Goal: Task Accomplishment & Management: Manage account settings

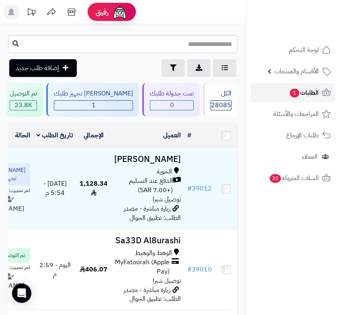
click at [301, 91] on span "الطلبات 1" at bounding box center [304, 92] width 30 height 11
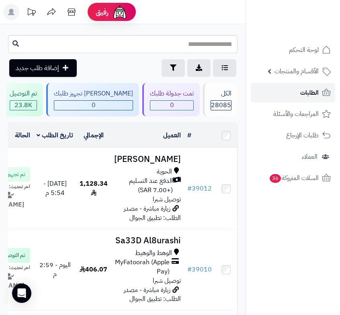
click at [301, 95] on span "الطلبات" at bounding box center [310, 92] width 19 height 11
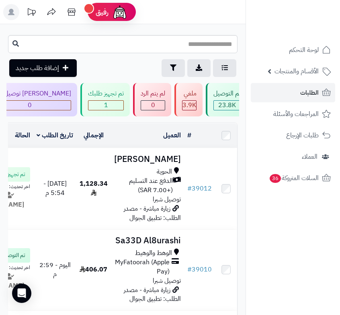
scroll to position [0, -259]
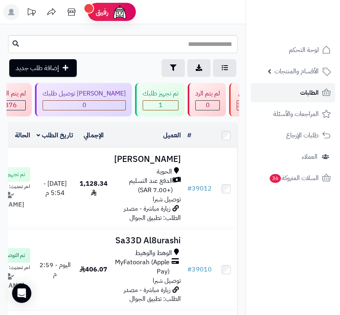
click at [290, 89] on link "الطلبات" at bounding box center [293, 92] width 84 height 19
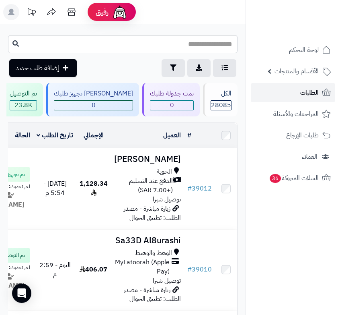
click at [302, 90] on span "الطلبات" at bounding box center [310, 92] width 19 height 11
click at [297, 88] on link "الطلبات" at bounding box center [293, 92] width 84 height 19
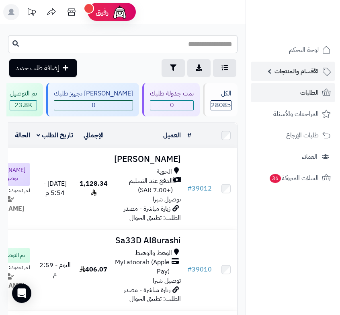
click at [304, 73] on span "الأقسام والمنتجات" at bounding box center [297, 71] width 44 height 11
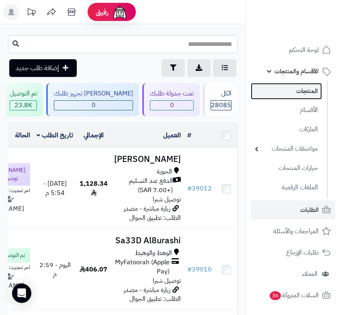
click at [297, 86] on link "المنتجات" at bounding box center [286, 91] width 71 height 16
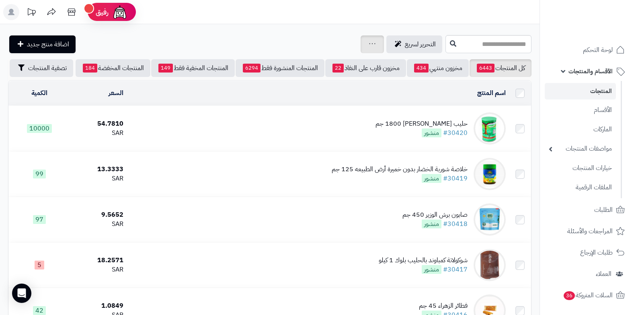
click at [340, 43] on icon at bounding box center [372, 43] width 6 height 5
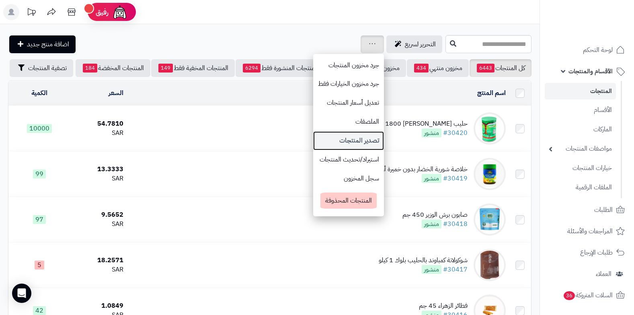
click at [313, 140] on link "تصدير المنتجات" at bounding box center [348, 140] width 71 height 19
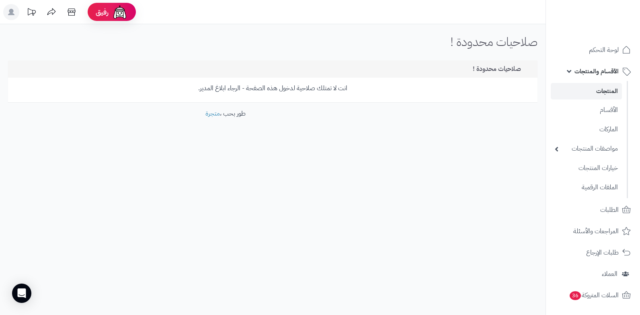
click at [587, 72] on span "الأقسام والمنتجات" at bounding box center [597, 71] width 44 height 11
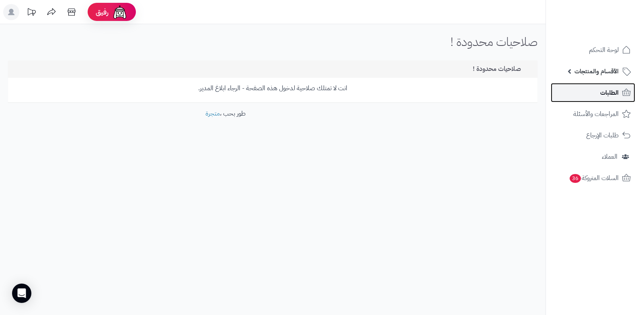
click at [590, 96] on link "الطلبات" at bounding box center [593, 92] width 84 height 19
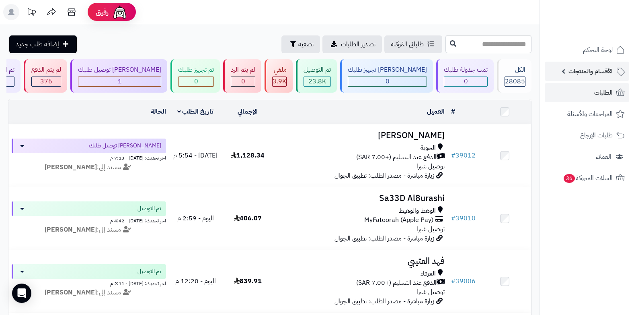
click at [574, 72] on span "الأقسام والمنتجات" at bounding box center [591, 71] width 44 height 11
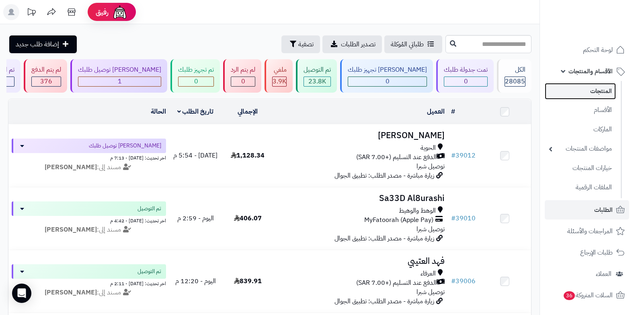
click at [589, 93] on link "المنتجات" at bounding box center [580, 91] width 71 height 16
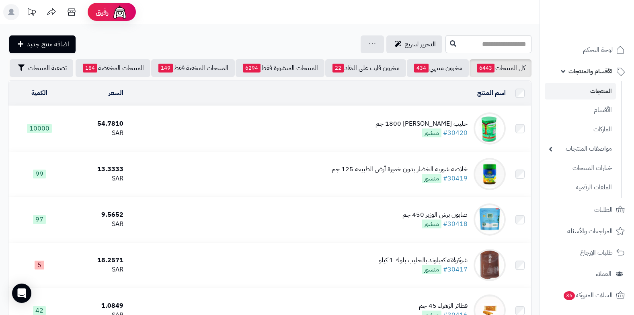
click at [579, 70] on span "الأقسام والمنتجات" at bounding box center [591, 71] width 44 height 11
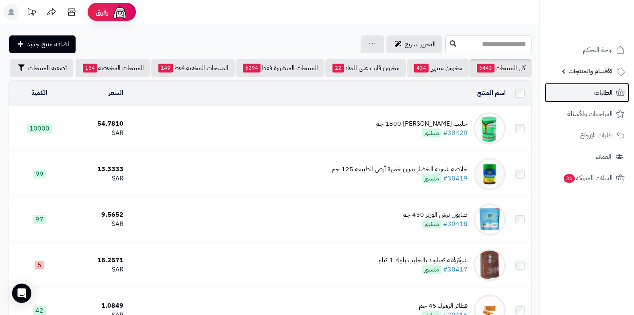
click at [595, 96] on span "الطلبات" at bounding box center [604, 92] width 19 height 11
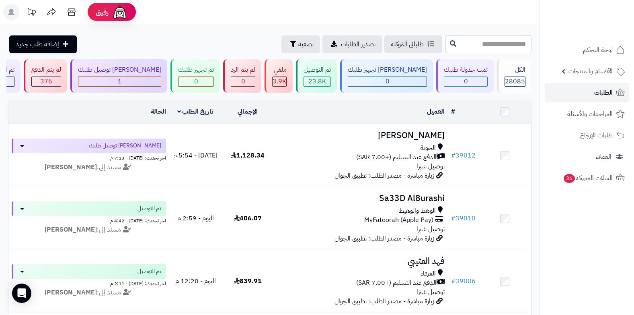
click at [585, 99] on link "الطلبات" at bounding box center [587, 92] width 84 height 19
click at [603, 95] on span "الطلبات" at bounding box center [604, 92] width 19 height 11
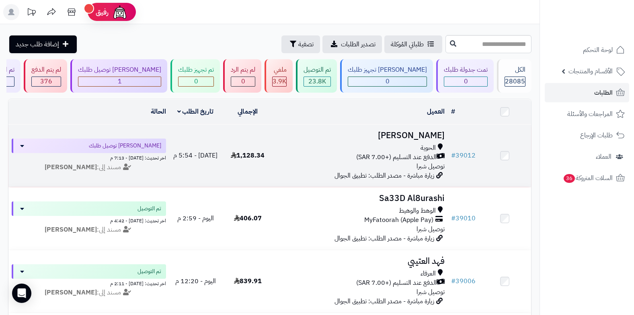
click at [408, 156] on span "الدفع عند التسليم (+7.00 SAR)" at bounding box center [396, 156] width 80 height 9
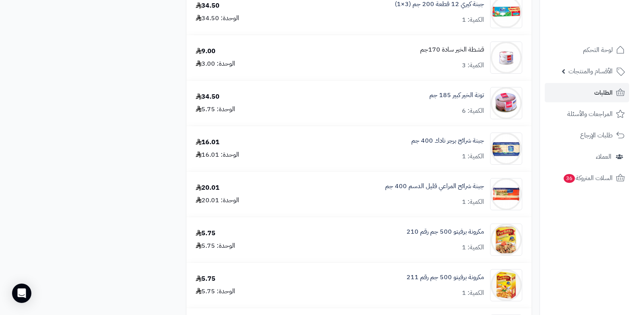
scroll to position [603, 0]
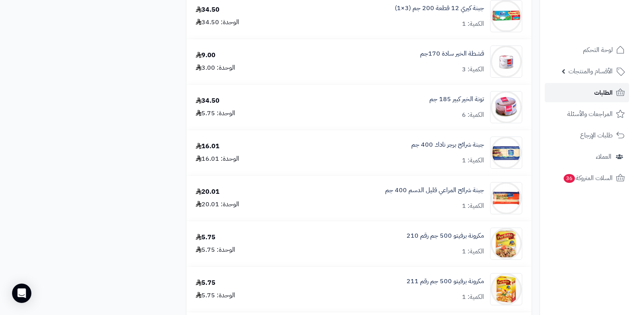
click at [593, 95] on link "الطلبات" at bounding box center [587, 92] width 84 height 19
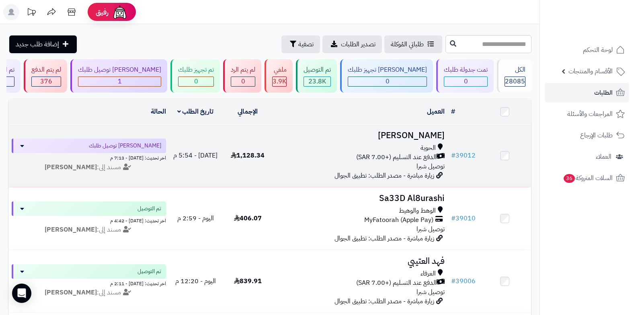
click at [390, 159] on span "الدفع عند التسليم (+7.00 SAR)" at bounding box center [396, 156] width 80 height 9
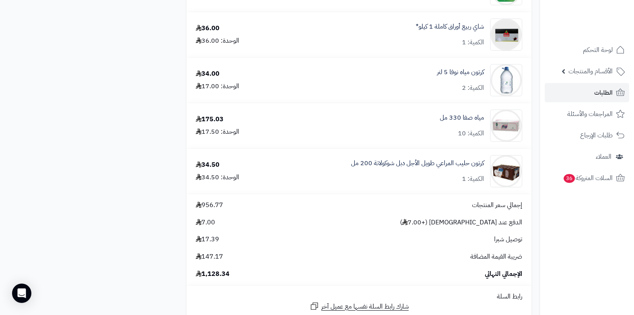
scroll to position [1985, 0]
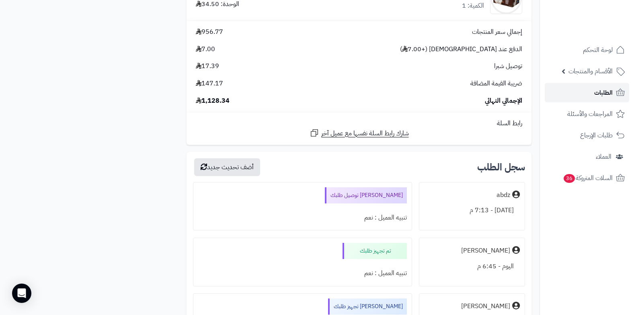
click at [603, 95] on span "الطلبات" at bounding box center [604, 92] width 19 height 11
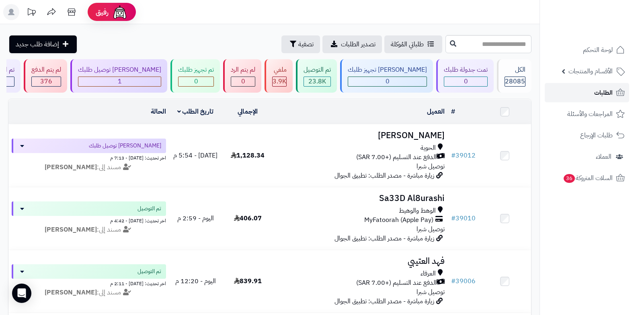
click at [610, 91] on span "الطلبات" at bounding box center [604, 92] width 19 height 11
click at [608, 91] on span "الطلبات" at bounding box center [604, 92] width 19 height 11
click at [601, 91] on span "الطلبات" at bounding box center [604, 92] width 19 height 11
click at [604, 91] on span "الطلبات" at bounding box center [604, 92] width 19 height 11
click at [592, 72] on span "الأقسام والمنتجات" at bounding box center [591, 71] width 44 height 11
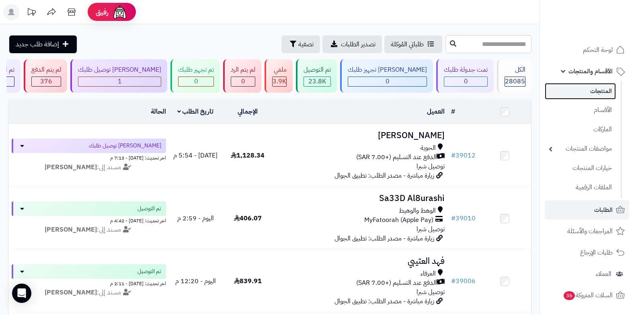
click at [611, 91] on link "المنتجات" at bounding box center [580, 91] width 71 height 16
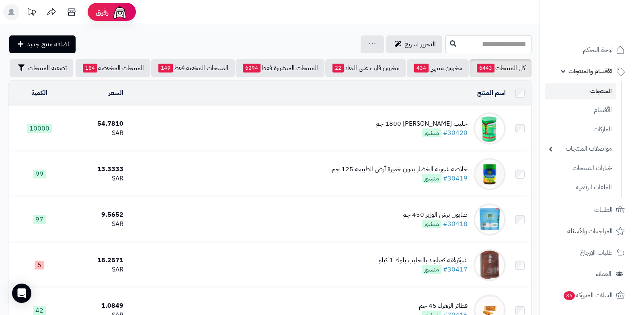
click at [578, 72] on span "الأقسام والمنتجات" at bounding box center [591, 71] width 44 height 11
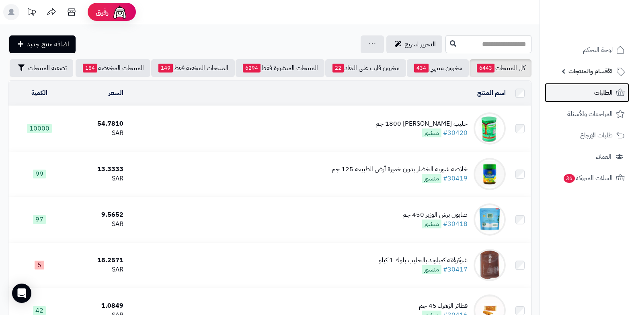
click at [606, 91] on span "الطلبات" at bounding box center [604, 92] width 19 height 11
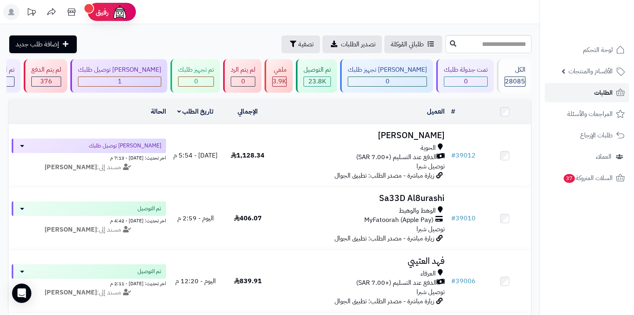
click at [609, 93] on span "الطلبات" at bounding box center [604, 92] width 19 height 11
click at [607, 93] on span "الطلبات" at bounding box center [604, 92] width 19 height 11
click at [605, 96] on span "الطلبات" at bounding box center [604, 92] width 19 height 11
click at [595, 96] on span "الطلبات" at bounding box center [604, 92] width 19 height 11
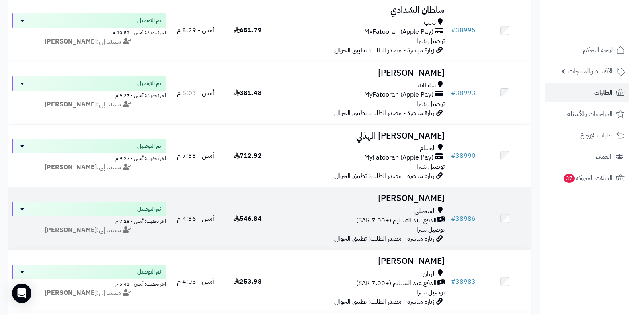
scroll to position [739, 0]
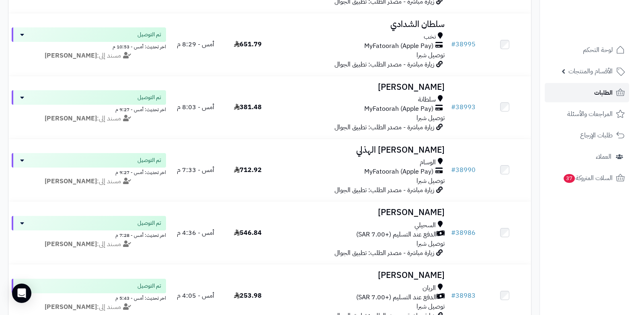
click at [602, 94] on span "الطلبات" at bounding box center [604, 92] width 19 height 11
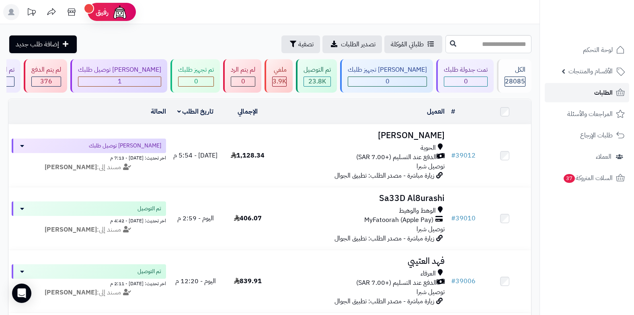
click at [590, 91] on link "الطلبات" at bounding box center [587, 92] width 84 height 19
click at [609, 92] on span "الطلبات" at bounding box center [604, 92] width 19 height 11
click at [603, 95] on span "الطلبات" at bounding box center [604, 92] width 19 height 11
click at [605, 96] on span "الطلبات" at bounding box center [604, 92] width 19 height 11
click at [599, 89] on span "الطلبات" at bounding box center [604, 92] width 19 height 11
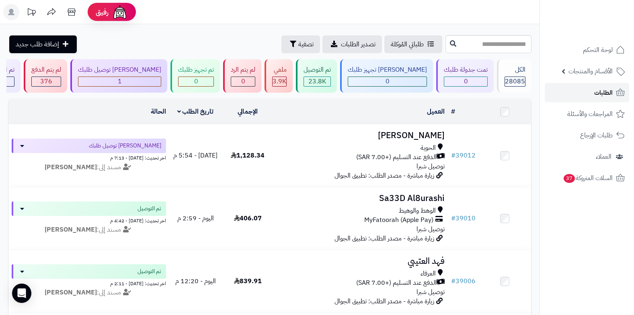
click at [594, 95] on link "الطلبات" at bounding box center [587, 92] width 84 height 19
click at [598, 98] on span "الطلبات" at bounding box center [604, 92] width 19 height 11
click at [604, 89] on span "الطلبات" at bounding box center [604, 92] width 19 height 11
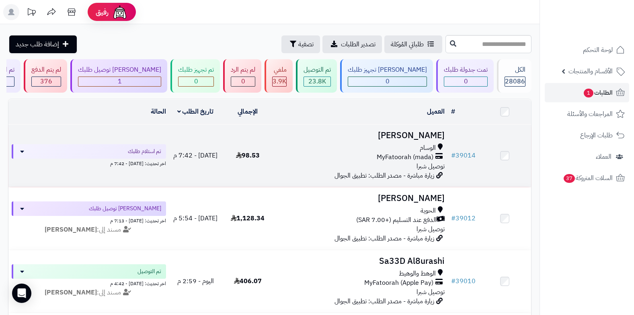
click at [399, 154] on span "MyFatoorah (mada)" at bounding box center [405, 156] width 57 height 9
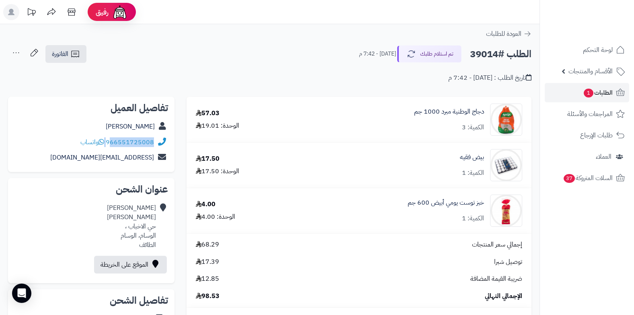
drag, startPoint x: 107, startPoint y: 141, endPoint x: 112, endPoint y: 144, distance: 6.5
click at [112, 144] on div "966551725008 واتساب" at bounding box center [117, 142] width 74 height 9
copy div "66551725008"
click at [588, 93] on span "1" at bounding box center [589, 93] width 10 height 9
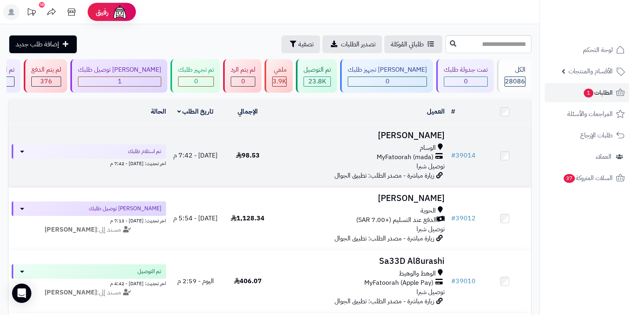
click at [435, 162] on span "توصيل شبرا" at bounding box center [431, 166] width 28 height 10
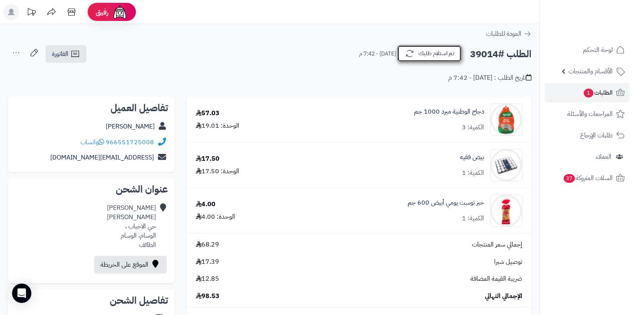
click at [438, 57] on button "تم استلام طلبك" at bounding box center [429, 53] width 64 height 17
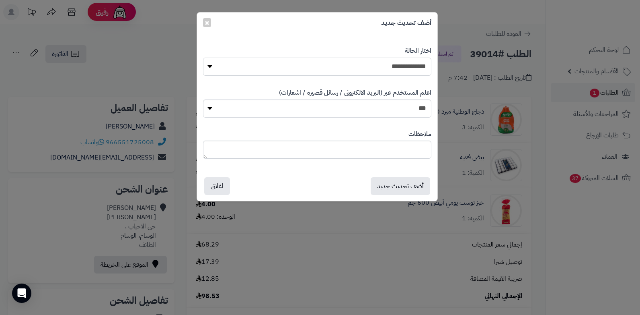
click at [338, 64] on select "**********" at bounding box center [317, 67] width 228 height 18
select select "*"
click at [203, 58] on select "**********" at bounding box center [317, 67] width 228 height 18
click at [363, 157] on textarea at bounding box center [317, 149] width 228 height 18
type textarea "***"
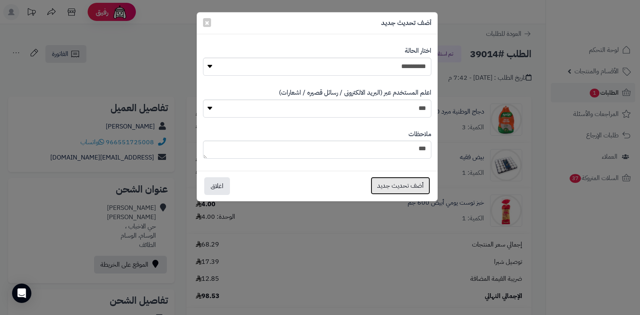
click at [396, 187] on button "أضف تحديث جديد" at bounding box center [401, 186] width 60 height 18
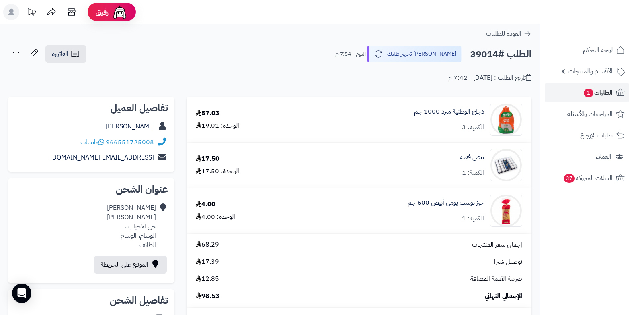
click at [13, 59] on icon at bounding box center [16, 53] width 16 height 16
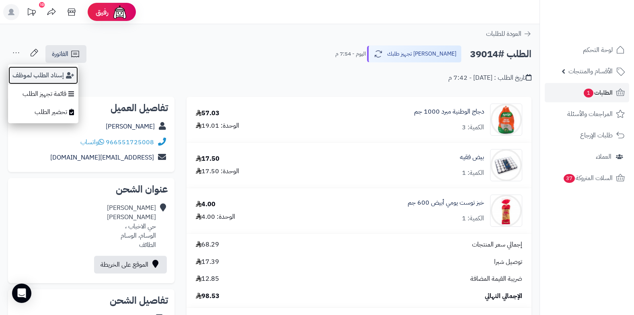
click at [43, 84] on button "إسناد الطلب لموظف" at bounding box center [43, 75] width 70 height 19
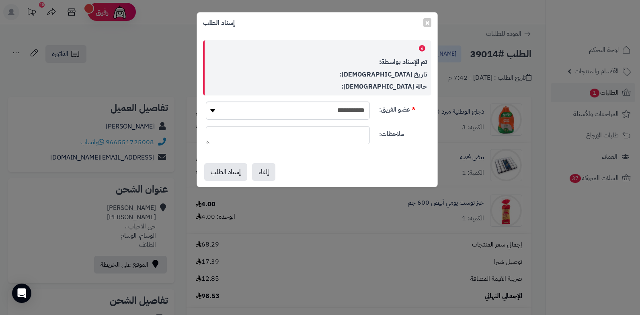
click at [301, 101] on div "**********" at bounding box center [317, 95] width 241 height 122
click at [301, 104] on select "**********" at bounding box center [288, 110] width 164 height 18
select select "**"
click at [206, 101] on select "**********" at bounding box center [288, 110] width 164 height 18
click at [233, 177] on button "إسناد الطلب" at bounding box center [225, 172] width 43 height 18
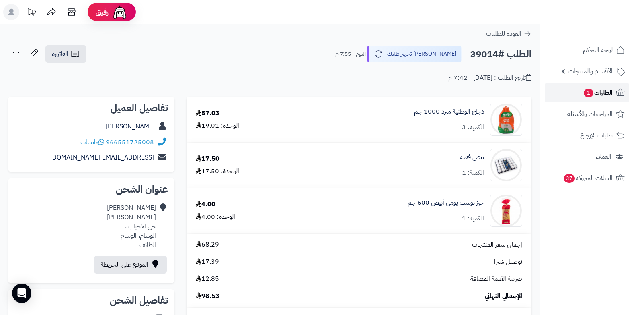
click at [592, 95] on span "1" at bounding box center [589, 93] width 10 height 9
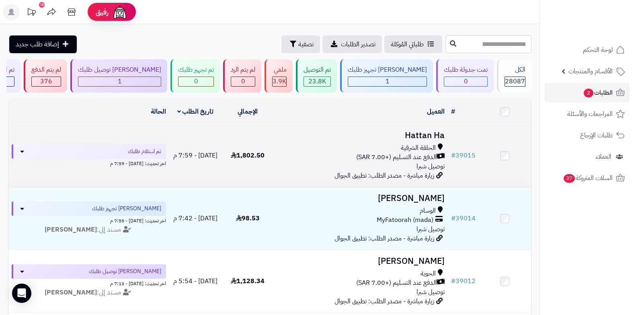
click at [423, 156] on span "الدفع عند التسليم (+7.00 SAR)" at bounding box center [396, 156] width 80 height 9
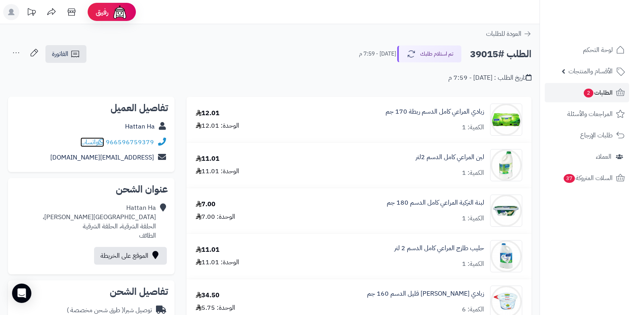
click at [106, 143] on div "966596759379 واتساب" at bounding box center [117, 142] width 74 height 9
drag, startPoint x: 107, startPoint y: 142, endPoint x: 159, endPoint y: 136, distance: 51.8
click at [159, 136] on div "966596759379 واتساب" at bounding box center [91, 142] width 154 height 16
copy div "966596759379"
click at [588, 94] on span "2" at bounding box center [589, 93] width 10 height 9
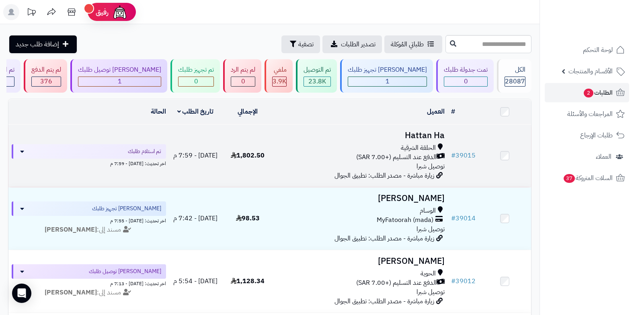
click at [389, 156] on span "الدفع عند التسليم (+7.00 SAR)" at bounding box center [396, 156] width 80 height 9
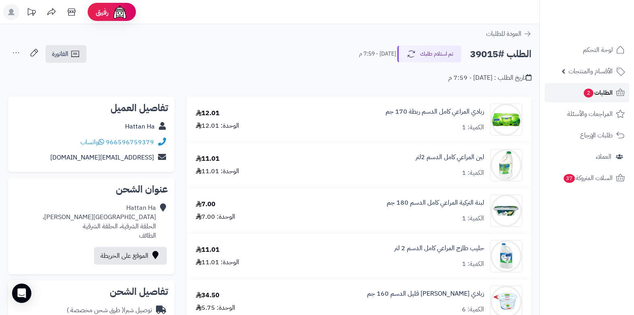
click at [585, 99] on link "الطلبات 2" at bounding box center [587, 92] width 84 height 19
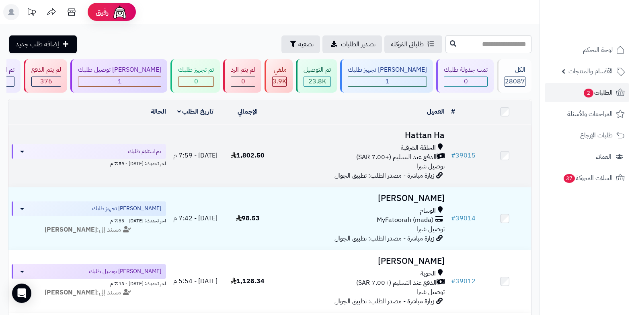
click at [397, 152] on span "الدفع عند التسليم (+7.00 SAR)" at bounding box center [396, 156] width 80 height 9
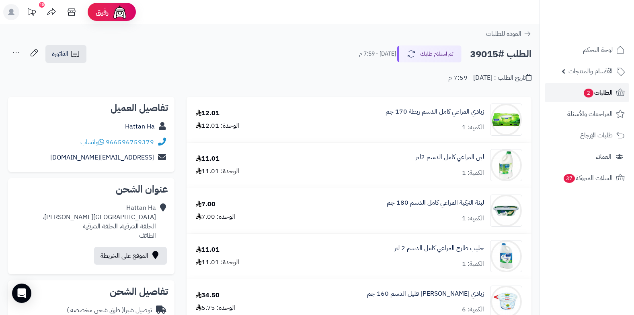
click at [581, 97] on link "الطلبات 2" at bounding box center [587, 92] width 84 height 19
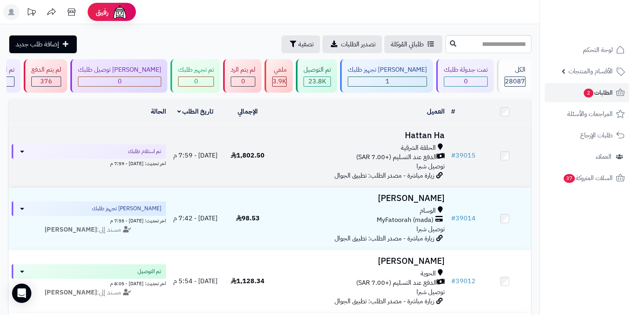
click at [393, 153] on span "الدفع عند التسليم (+7.00 SAR)" at bounding box center [396, 156] width 80 height 9
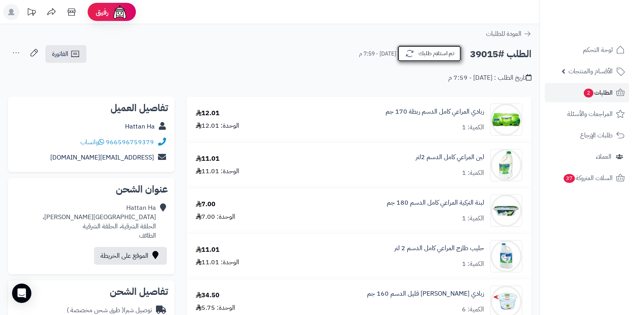
click at [448, 56] on button "تم استلام طلبك" at bounding box center [429, 53] width 64 height 17
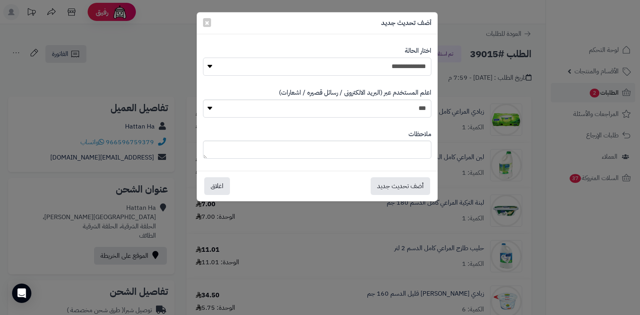
click at [398, 66] on select "**********" at bounding box center [317, 67] width 228 height 18
select select "*"
click at [203, 58] on select "**********" at bounding box center [317, 67] width 228 height 18
click at [380, 156] on textarea at bounding box center [317, 149] width 228 height 18
drag, startPoint x: 296, startPoint y: 151, endPoint x: 434, endPoint y: 150, distance: 137.6
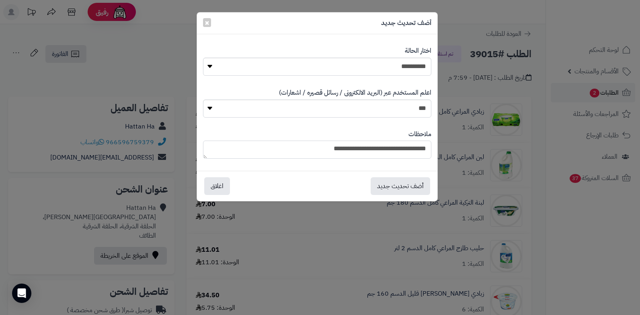
click at [434, 150] on div "**********" at bounding box center [317, 144] width 241 height 41
type textarea "**********"
click at [397, 184] on button "أضف تحديث جديد" at bounding box center [401, 186] width 60 height 18
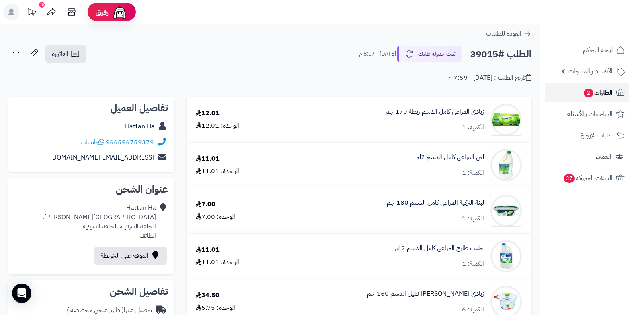
click at [589, 89] on span "2" at bounding box center [589, 93] width 10 height 9
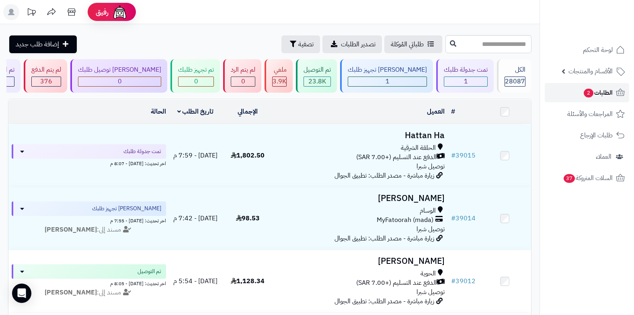
click at [587, 95] on span "2" at bounding box center [589, 93] width 10 height 10
click at [586, 92] on span "2" at bounding box center [589, 93] width 10 height 9
click at [601, 95] on span "الطلبات 2" at bounding box center [598, 92] width 30 height 11
click at [598, 95] on span "الطلبات 2" at bounding box center [598, 92] width 30 height 11
click at [589, 96] on span "2" at bounding box center [589, 93] width 10 height 9
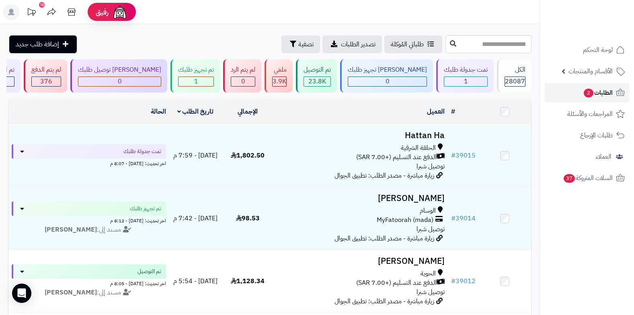
click at [601, 93] on span "الطلبات 2" at bounding box center [598, 92] width 30 height 11
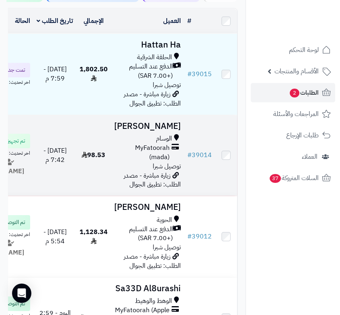
scroll to position [121, 0]
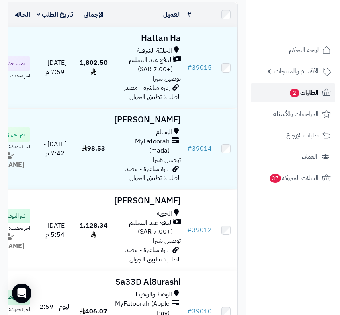
click at [304, 99] on link "الطلبات 2" at bounding box center [293, 92] width 84 height 19
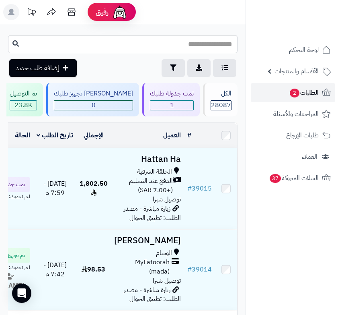
click at [305, 96] on span "الطلبات 2" at bounding box center [304, 92] width 30 height 11
click at [292, 99] on link "الطلبات 2" at bounding box center [293, 92] width 84 height 19
click at [299, 94] on span "الطلبات 2" at bounding box center [304, 92] width 30 height 11
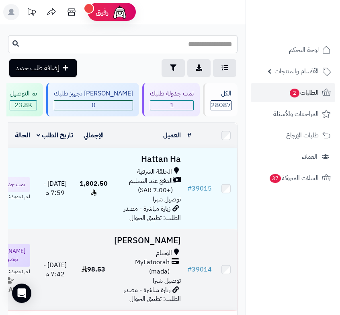
click at [161, 245] on h3 "[PERSON_NAME]" at bounding box center [147, 240] width 67 height 9
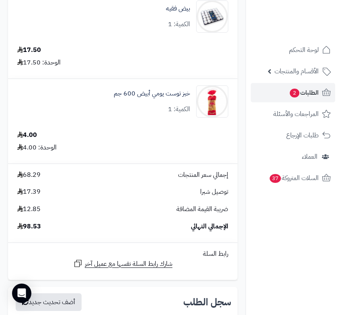
scroll to position [443, 0]
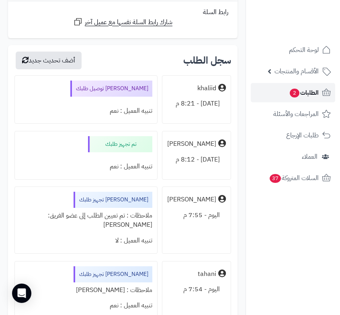
click at [299, 96] on span "الطلبات 2" at bounding box center [304, 92] width 30 height 11
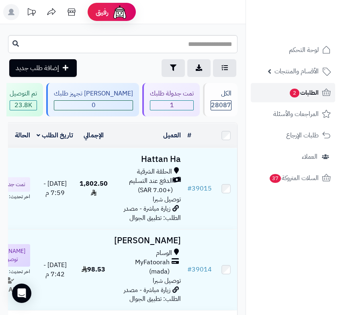
click at [293, 87] on span "الطلبات 2" at bounding box center [304, 92] width 30 height 11
click at [289, 91] on span "الطلبات 2" at bounding box center [304, 92] width 30 height 11
click at [290, 92] on span "2" at bounding box center [295, 93] width 10 height 9
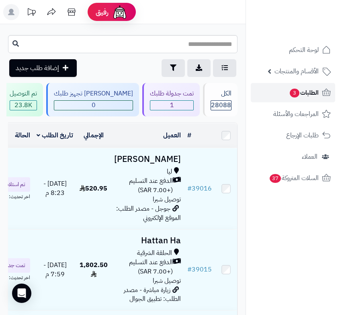
click at [291, 93] on span "3" at bounding box center [295, 93] width 10 height 10
click at [298, 99] on link "الطلبات 3" at bounding box center [293, 92] width 84 height 19
click at [302, 93] on span "الطلبات 3" at bounding box center [304, 92] width 30 height 11
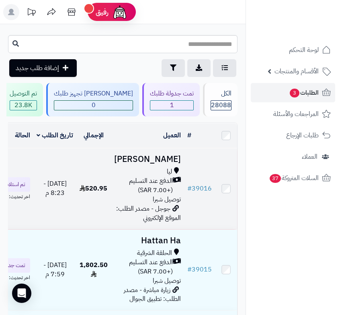
click at [146, 222] on td "[PERSON_NAME] الدفع عند التسليم (+7.00 SAR) توصيل شبرا جوجل - مصدر الطلب: الموق…" at bounding box center [147, 188] width 73 height 81
click at [163, 195] on span "الدفع عند التسليم (+7.00 SAR)" at bounding box center [143, 185] width 59 height 19
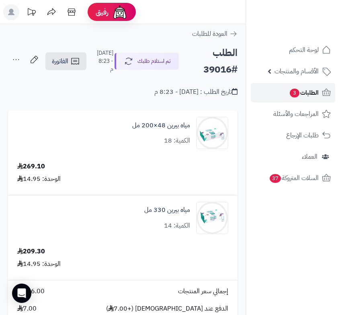
click at [298, 95] on span "3" at bounding box center [295, 93] width 10 height 9
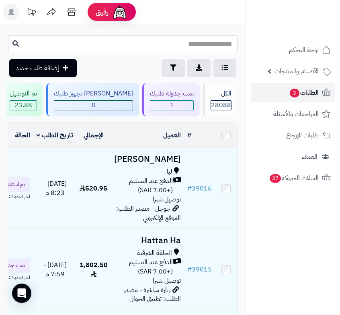
click at [311, 96] on span "الطلبات 3" at bounding box center [304, 92] width 30 height 11
click at [289, 96] on link "الطلبات" at bounding box center [293, 92] width 84 height 19
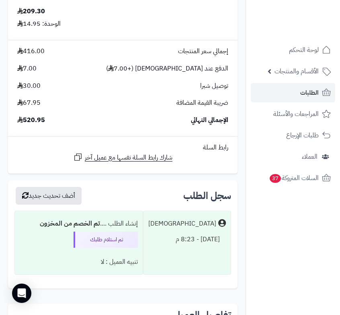
scroll to position [362, 0]
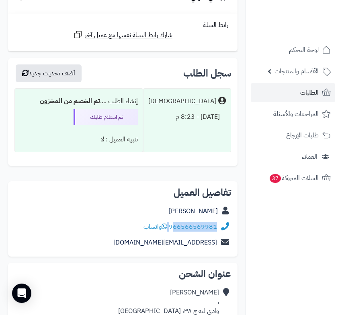
drag, startPoint x: 170, startPoint y: 225, endPoint x: 174, endPoint y: 224, distance: 4.5
click at [174, 224] on div "966566569981 واتساب" at bounding box center [181, 226] width 74 height 9
copy div "66566569981"
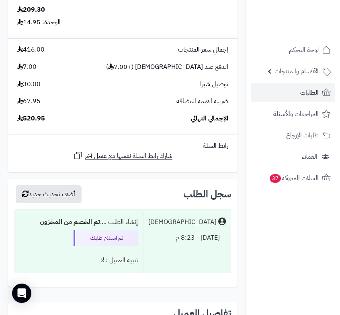
scroll to position [0, 0]
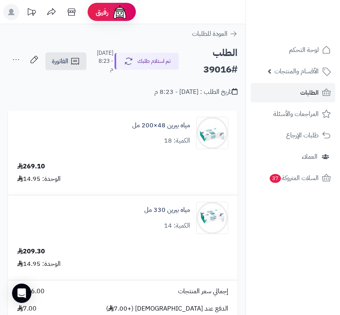
click at [152, 50] on div "تم استلام طلبك اليوم - 8:23 م" at bounding box center [137, 61] width 85 height 24
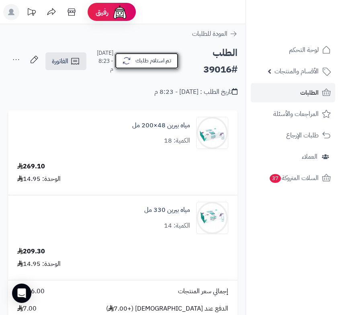
click at [149, 55] on button "تم استلام طلبك" at bounding box center [147, 60] width 64 height 17
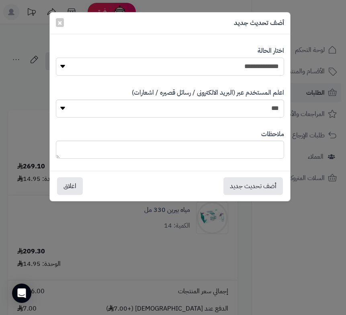
click at [236, 63] on select "**********" at bounding box center [170, 67] width 228 height 18
select select "*"
click at [56, 58] on select "**********" at bounding box center [170, 67] width 228 height 18
click at [237, 184] on button "أضف تحديث جديد" at bounding box center [254, 186] width 60 height 18
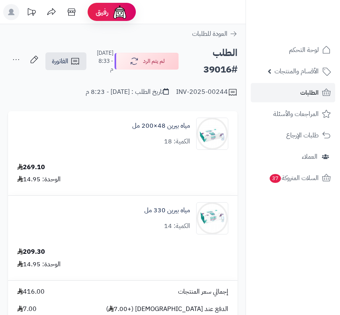
click at [292, 95] on link "الطلبات" at bounding box center [293, 92] width 84 height 19
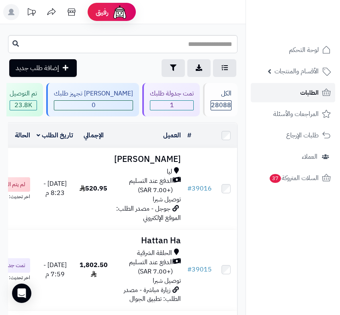
click at [284, 92] on link "الطلبات" at bounding box center [293, 92] width 84 height 19
click at [303, 91] on span "الطلبات" at bounding box center [310, 92] width 19 height 11
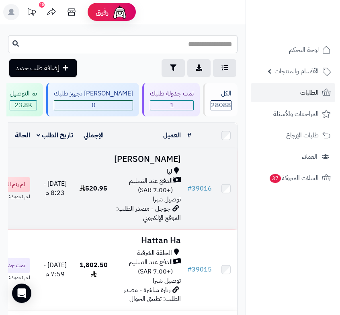
click at [175, 195] on icon at bounding box center [177, 185] width 8 height 19
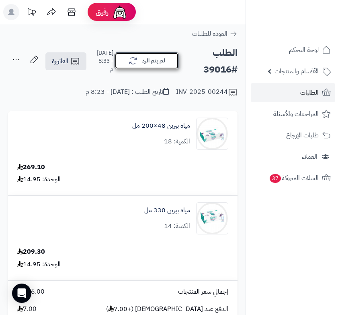
click at [142, 54] on button "لم يتم الرد" at bounding box center [147, 60] width 64 height 17
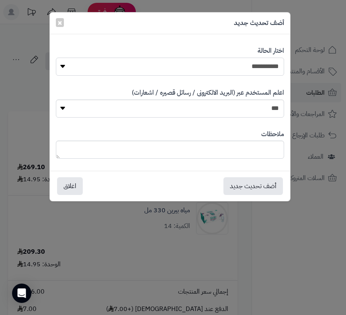
click at [217, 66] on select "**********" at bounding box center [170, 67] width 228 height 18
select select "*"
click at [56, 58] on select "**********" at bounding box center [170, 67] width 228 height 18
click at [232, 150] on textarea at bounding box center [170, 149] width 228 height 18
type textarea "****"
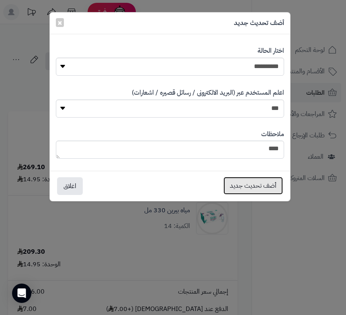
click at [258, 184] on button "أضف تحديث جديد" at bounding box center [254, 186] width 60 height 18
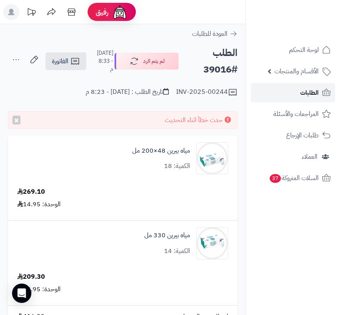
click at [297, 93] on link "الطلبات" at bounding box center [293, 92] width 84 height 19
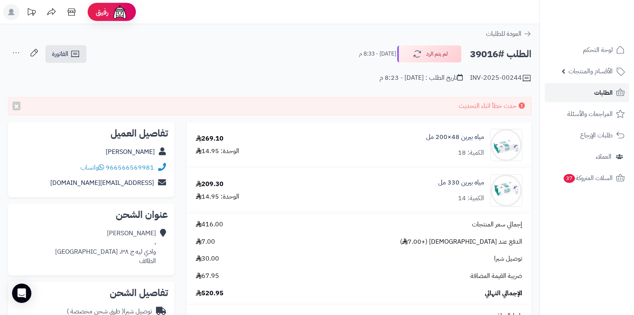
click at [346, 91] on span "الطلبات" at bounding box center [604, 92] width 19 height 11
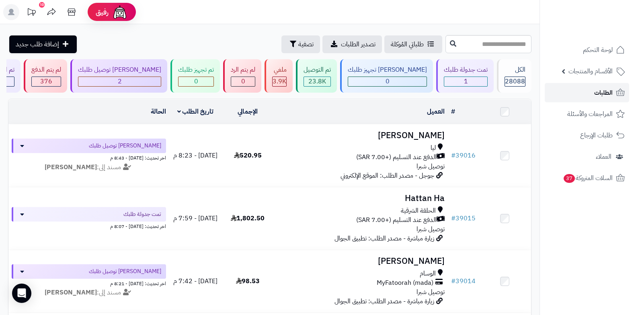
click at [609, 94] on span "الطلبات" at bounding box center [604, 92] width 19 height 11
click at [581, 91] on link "الطلبات" at bounding box center [587, 92] width 84 height 19
click at [606, 87] on span "الطلبات" at bounding box center [604, 92] width 19 height 11
click at [603, 95] on span "الطلبات" at bounding box center [604, 92] width 19 height 11
click at [589, 93] on link "الطلبات" at bounding box center [587, 92] width 84 height 19
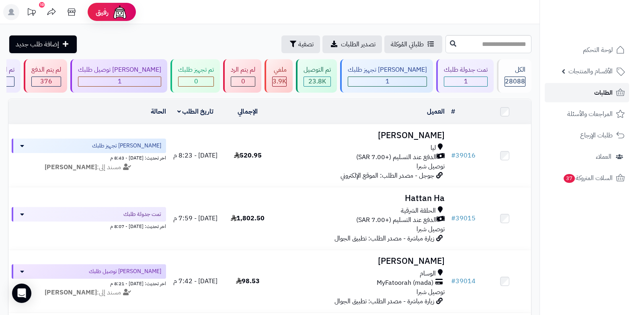
click at [602, 98] on span "الطلبات" at bounding box center [604, 92] width 19 height 11
click at [611, 96] on span "الطلبات" at bounding box center [604, 92] width 19 height 11
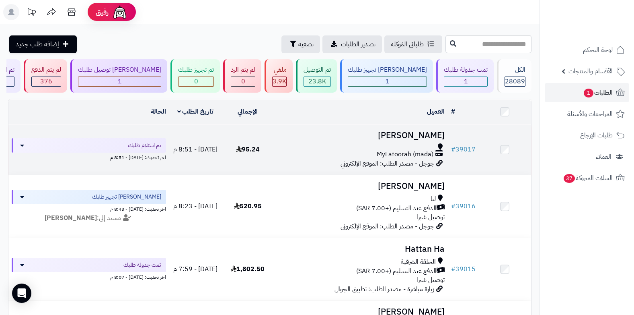
click at [397, 156] on span "MyFatoorah (mada)" at bounding box center [405, 154] width 57 height 9
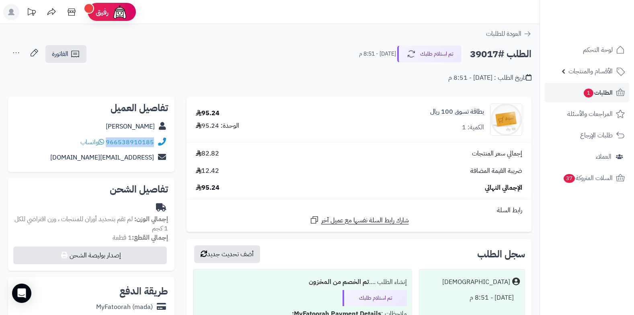
drag, startPoint x: 107, startPoint y: 141, endPoint x: 161, endPoint y: 143, distance: 53.5
click at [161, 143] on div "966538910185 واتساب" at bounding box center [91, 142] width 154 height 16
copy div "966538910185"
click at [332, 82] on div "تاريخ الطلب : [DATE] - 8:51 م" at bounding box center [270, 73] width 524 height 19
click at [592, 94] on span "1" at bounding box center [589, 93] width 10 height 9
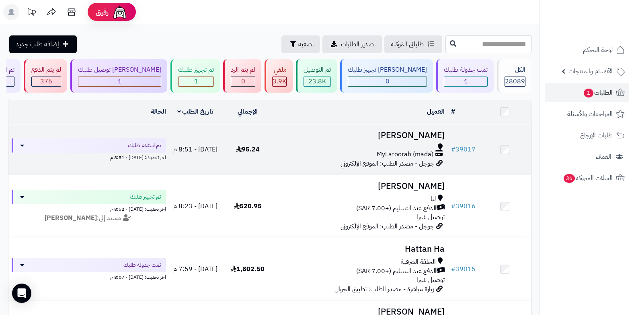
click at [424, 150] on span "MyFatoorah (mada)" at bounding box center [405, 154] width 57 height 9
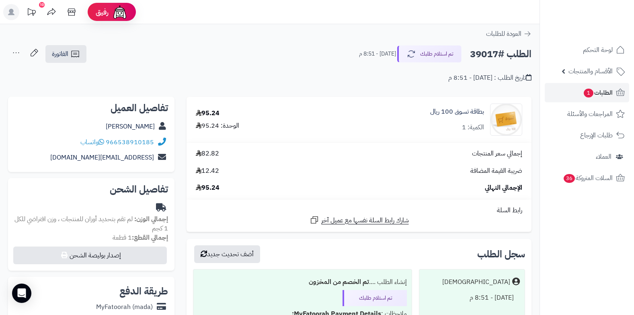
click at [434, 45] on div "الطلب #39017 تم استلام طلبك [DATE] - 8:51 م الفاتورة طباعة الفاتورة إرسال الفات…" at bounding box center [270, 54] width 524 height 19
click at [429, 47] on button "تم استلام طلبك" at bounding box center [429, 53] width 64 height 17
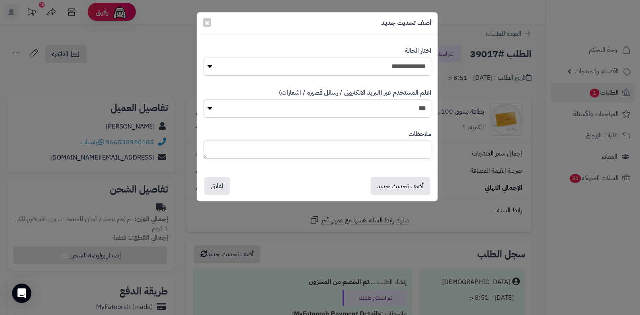
click at [424, 66] on select "**********" at bounding box center [317, 67] width 228 height 18
select select "*"
click at [203, 58] on select "**********" at bounding box center [317, 67] width 228 height 18
click at [399, 185] on button "أضف تحديث جديد" at bounding box center [401, 186] width 60 height 18
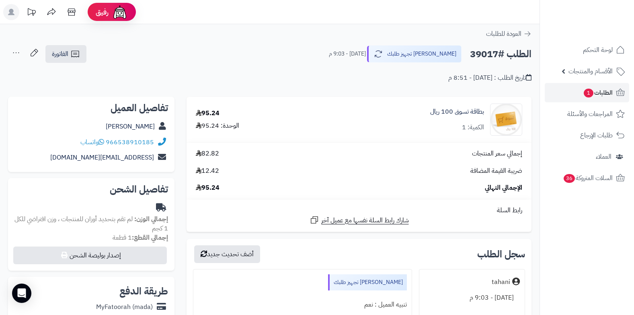
click at [14, 54] on icon at bounding box center [16, 53] width 16 height 16
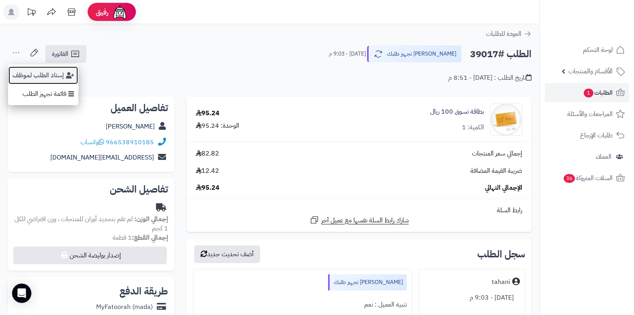
click at [38, 68] on button "إسناد الطلب لموظف" at bounding box center [43, 75] width 70 height 19
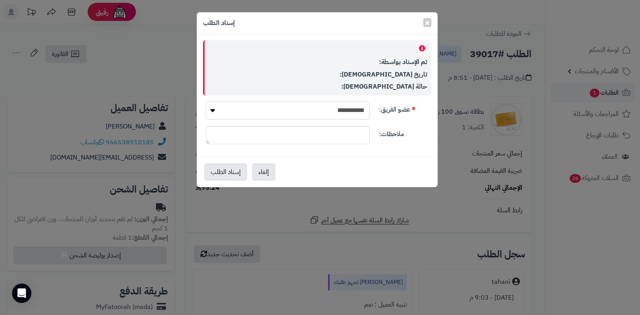
click at [311, 109] on select "**********" at bounding box center [288, 110] width 164 height 18
select select "**"
click at [206, 101] on select "**********" at bounding box center [288, 110] width 164 height 18
click at [212, 169] on button "إسناد الطلب" at bounding box center [225, 172] width 43 height 18
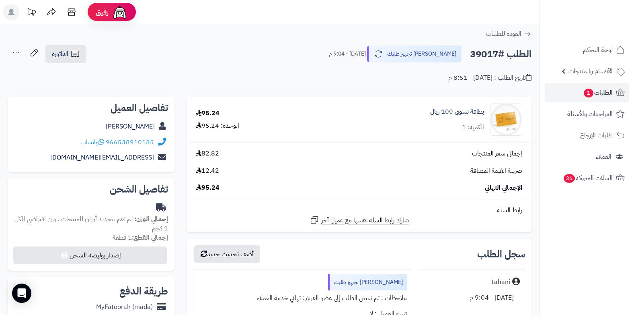
click at [600, 90] on span "الطلبات 1" at bounding box center [598, 92] width 30 height 11
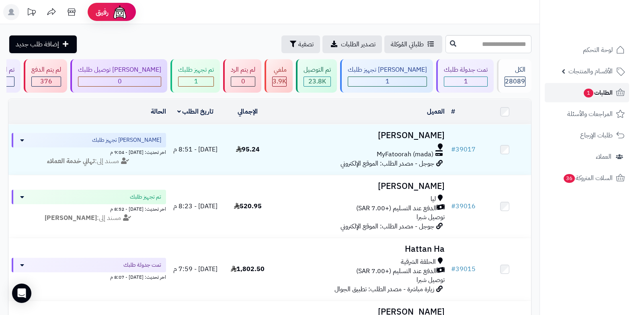
click at [600, 88] on span "الطلبات 1" at bounding box center [598, 92] width 30 height 11
click at [607, 97] on span "الطلبات 1" at bounding box center [598, 92] width 30 height 11
click at [404, 146] on div at bounding box center [361, 146] width 168 height 6
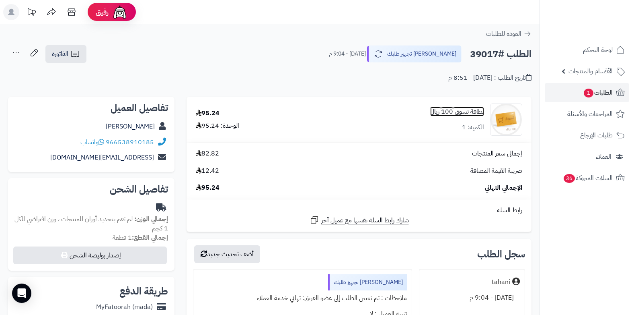
click at [458, 113] on link "بطاقة تسوق 100 ريال" at bounding box center [457, 111] width 54 height 9
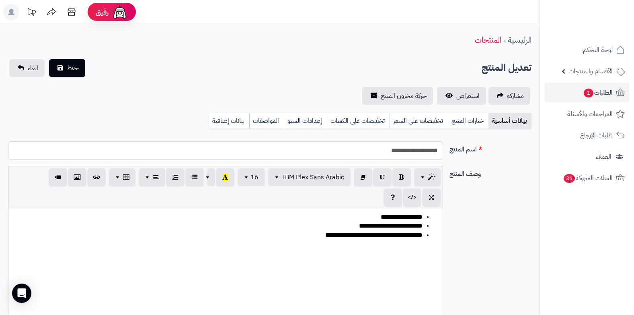
scroll to position [871, 0]
click at [589, 94] on span "1" at bounding box center [589, 93] width 10 height 9
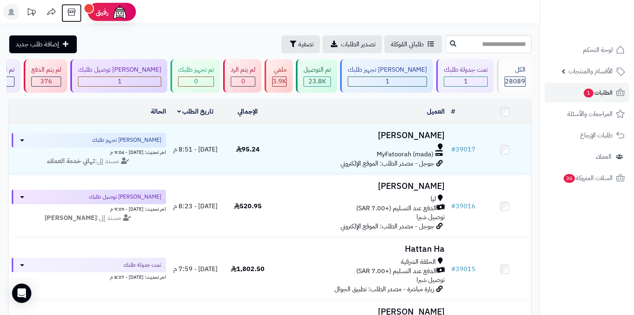
click at [72, 10] on icon at bounding box center [72, 12] width 16 height 16
click at [595, 89] on span "الطلبات 1" at bounding box center [598, 92] width 30 height 11
click at [593, 86] on link "الطلبات 1" at bounding box center [587, 92] width 84 height 19
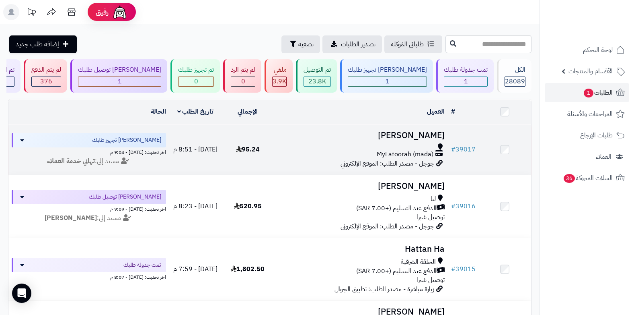
click at [387, 152] on span "MyFatoorah (mada)" at bounding box center [405, 154] width 57 height 9
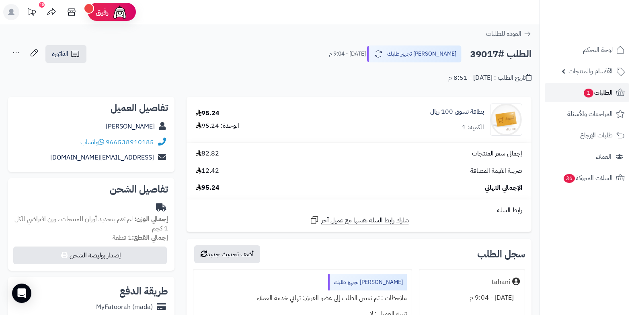
click at [597, 92] on span "الطلبات 1" at bounding box center [598, 92] width 30 height 11
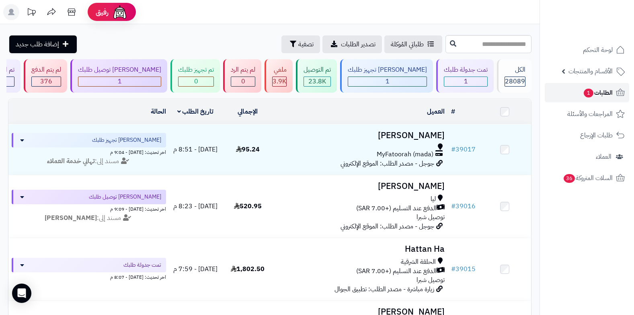
click at [583, 94] on span "الطلبات 1" at bounding box center [598, 92] width 30 height 11
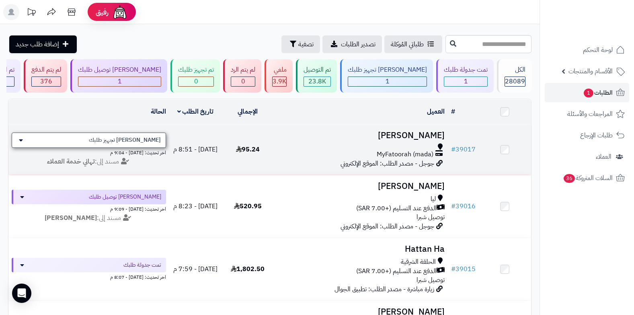
click at [127, 138] on span "[PERSON_NAME] تجهيز طلبك" at bounding box center [125, 140] width 72 height 8
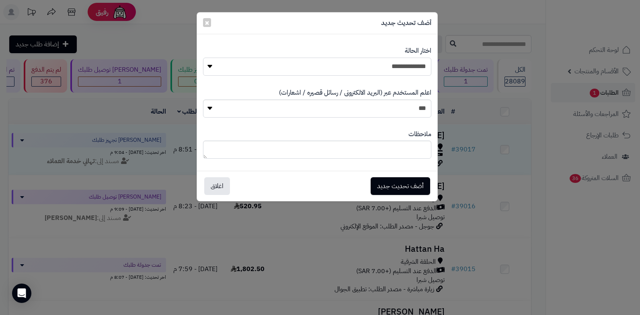
click at [403, 65] on select "**********" at bounding box center [317, 67] width 228 height 18
select select "**"
click at [203, 58] on select "**********" at bounding box center [317, 67] width 228 height 18
click at [400, 181] on button "أضف تحديث جديد" at bounding box center [401, 186] width 60 height 18
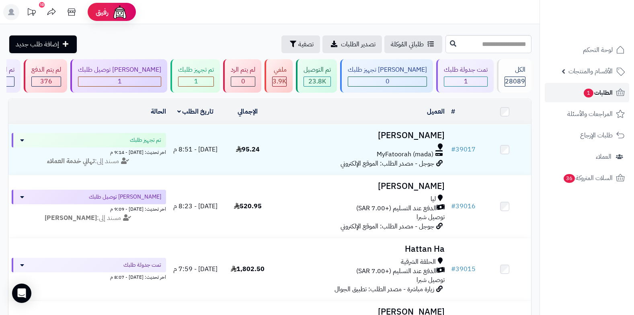
click at [589, 91] on span "1" at bounding box center [589, 93] width 10 height 9
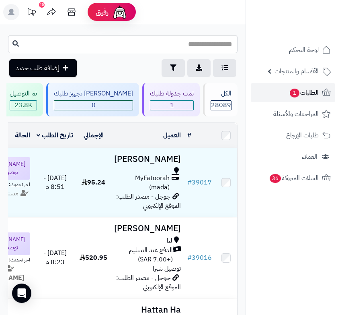
click at [303, 95] on span "الطلبات 1" at bounding box center [304, 92] width 30 height 11
click at [299, 94] on span "الطلبات 1" at bounding box center [304, 92] width 30 height 11
click at [306, 95] on span "الطلبات 1" at bounding box center [304, 92] width 30 height 11
click at [291, 99] on link "الطلبات" at bounding box center [293, 92] width 84 height 19
click at [312, 95] on span "الطلبات" at bounding box center [310, 92] width 19 height 11
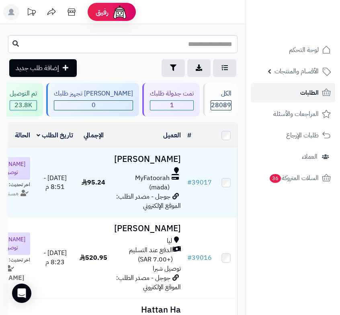
click at [307, 97] on span "الطلبات" at bounding box center [310, 92] width 19 height 11
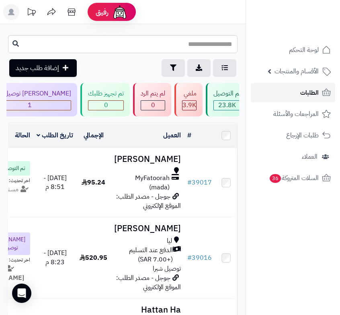
scroll to position [0, -259]
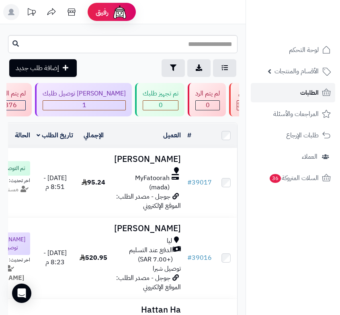
click at [319, 93] on link "الطلبات" at bounding box center [293, 92] width 84 height 19
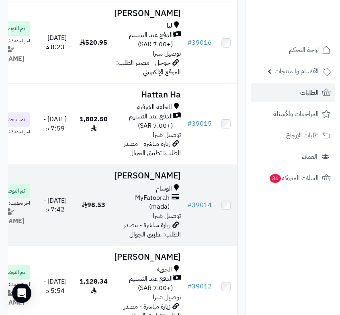
scroll to position [201, 0]
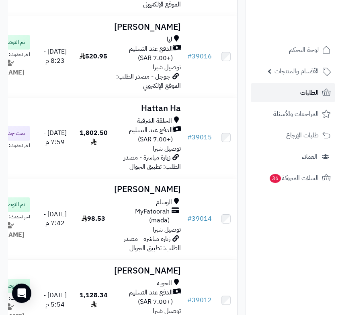
click at [305, 99] on link "الطلبات" at bounding box center [293, 92] width 84 height 19
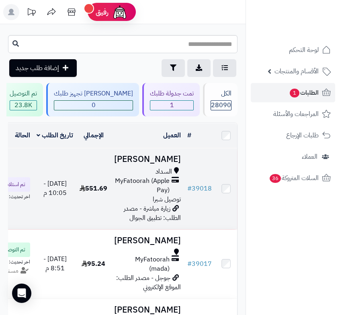
click at [142, 191] on span "MyFatoorah (Apple Pay)" at bounding box center [142, 185] width 56 height 19
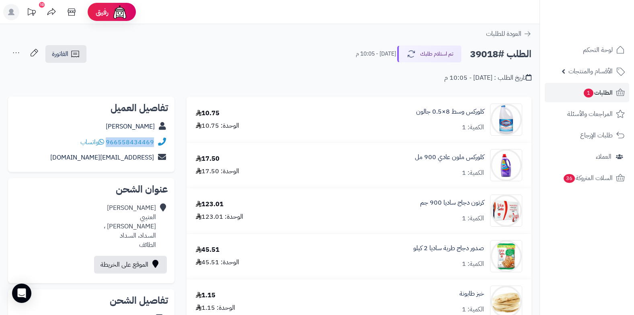
drag, startPoint x: 107, startPoint y: 142, endPoint x: 154, endPoint y: 141, distance: 47.5
click at [154, 141] on div "966558434469 واتساب" at bounding box center [91, 142] width 154 height 16
copy link "966558434469"
click at [340, 95] on span "الطلبات 1" at bounding box center [598, 92] width 30 height 11
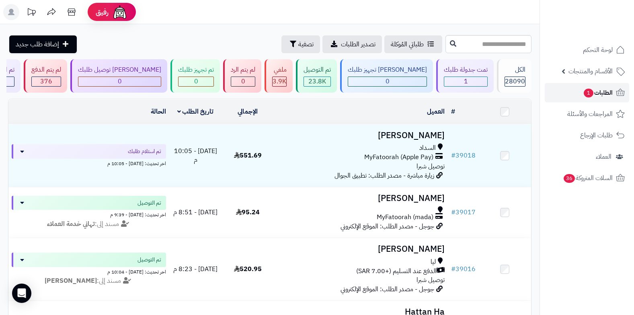
click at [577, 91] on link "الطلبات 1" at bounding box center [587, 92] width 84 height 19
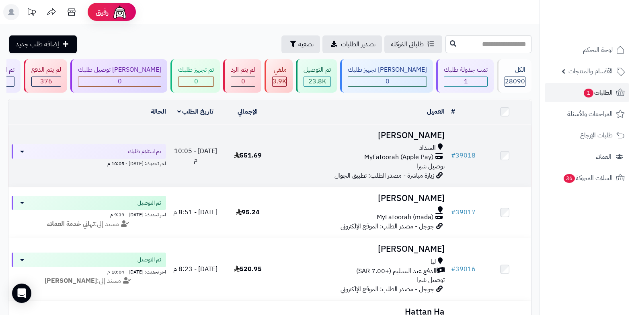
click at [385, 164] on div "السداد MyFatoorah (Apple Pay) توصيل شبرا" at bounding box center [361, 157] width 168 height 28
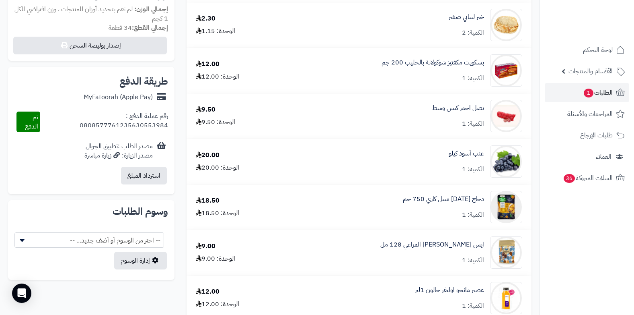
scroll to position [161, 0]
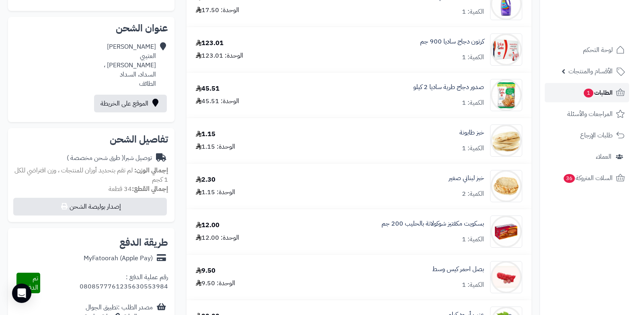
click at [570, 89] on link "الطلبات 1" at bounding box center [587, 92] width 84 height 19
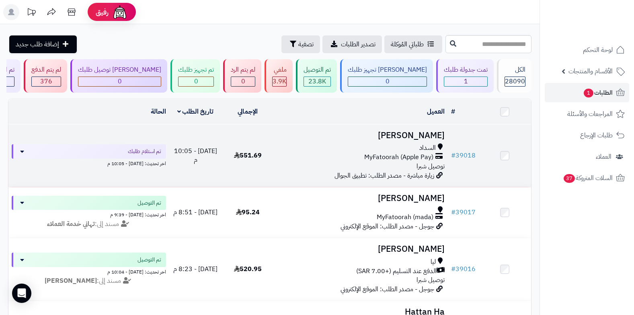
click at [400, 144] on div "السداد" at bounding box center [361, 147] width 168 height 9
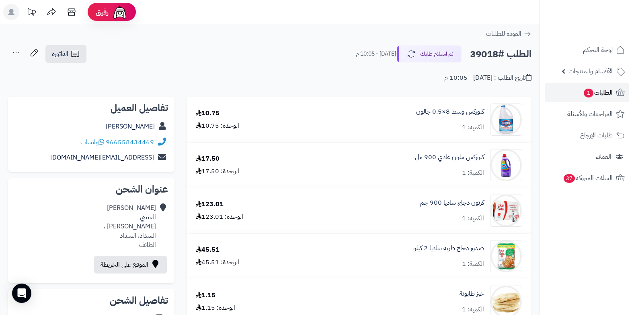
click at [605, 93] on span "الطلبات 1" at bounding box center [598, 92] width 30 height 11
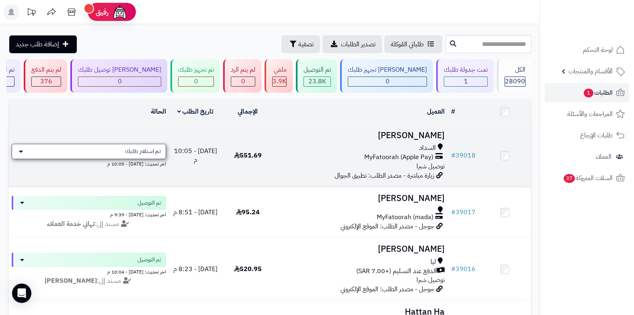
click at [143, 148] on span "تم استلام طلبك" at bounding box center [143, 151] width 36 height 8
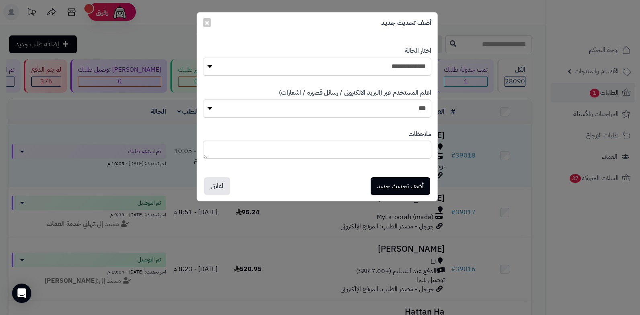
click at [386, 70] on select "**********" at bounding box center [317, 67] width 228 height 18
click at [203, 58] on select "**********" at bounding box center [317, 67] width 228 height 18
click at [346, 147] on textarea at bounding box center [317, 149] width 228 height 18
drag, startPoint x: 320, startPoint y: 151, endPoint x: 434, endPoint y: 150, distance: 113.9
click at [434, 150] on div "**********" at bounding box center [317, 144] width 241 height 41
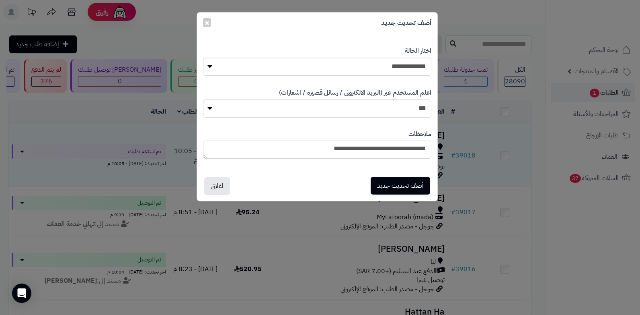
type textarea "**********"
click at [378, 183] on button "أضف تحديث جديد" at bounding box center [401, 186] width 60 height 18
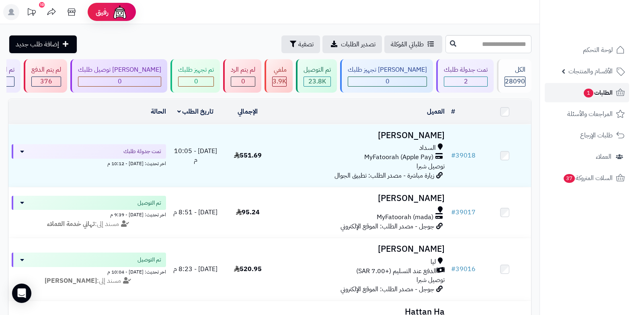
click at [609, 89] on span "الطلبات 1" at bounding box center [598, 92] width 30 height 11
click at [611, 93] on span "الطلبات 1" at bounding box center [598, 92] width 30 height 11
click at [608, 89] on span "الطلبات" at bounding box center [604, 92] width 19 height 11
click at [605, 98] on link "الطلبات" at bounding box center [587, 92] width 84 height 19
click at [599, 94] on span "الطلبات" at bounding box center [604, 92] width 19 height 11
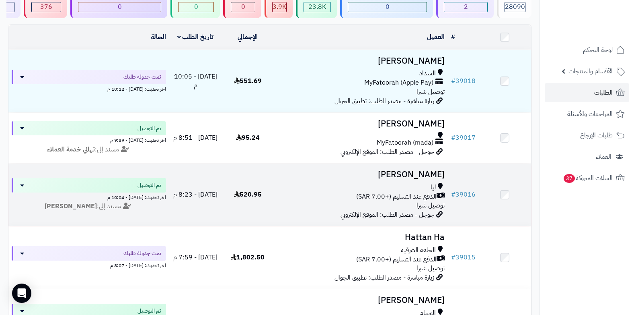
scroll to position [80, 0]
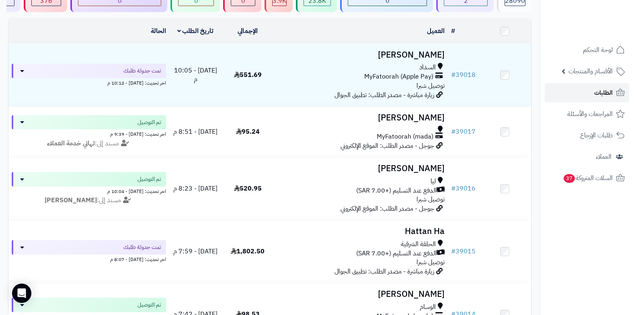
click at [595, 97] on span "الطلبات" at bounding box center [604, 92] width 19 height 11
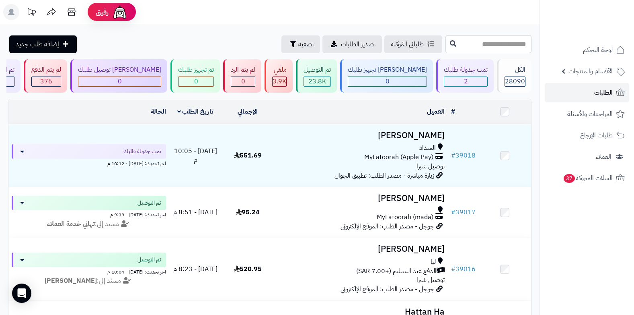
click at [595, 97] on span "الطلبات" at bounding box center [604, 92] width 19 height 11
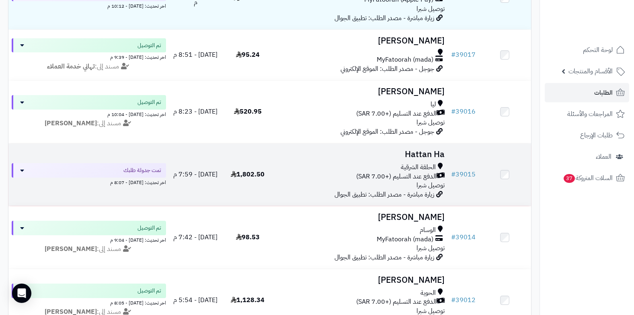
scroll to position [201, 0]
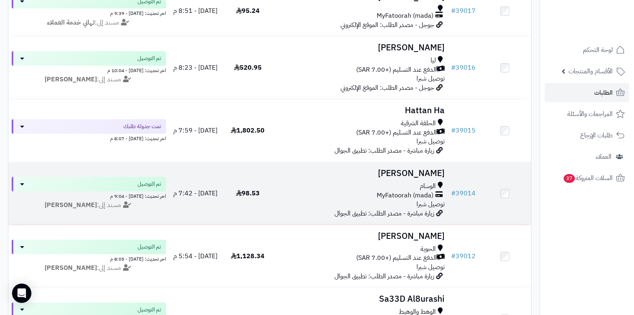
click at [430, 201] on span "توصيل شبرا" at bounding box center [431, 204] width 28 height 10
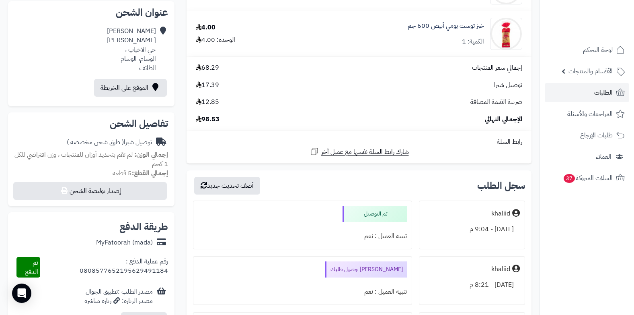
scroll to position [201, 0]
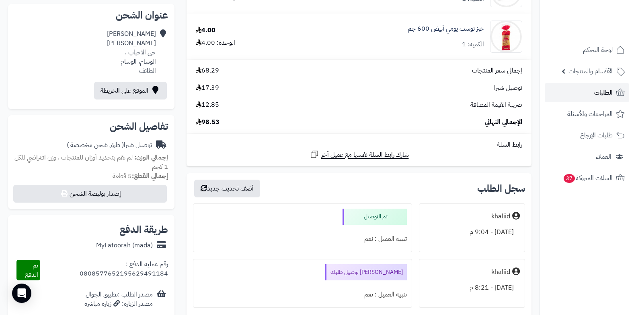
click at [591, 91] on link "الطلبات" at bounding box center [587, 92] width 84 height 19
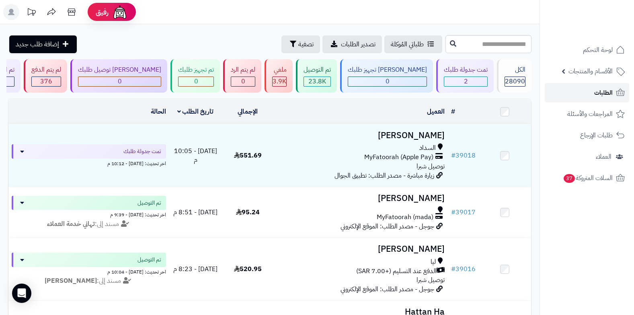
click at [601, 97] on span "الطلبات" at bounding box center [604, 92] width 19 height 11
click at [588, 92] on link "الطلبات" at bounding box center [587, 92] width 84 height 19
click at [583, 85] on link "الطلبات" at bounding box center [587, 92] width 84 height 19
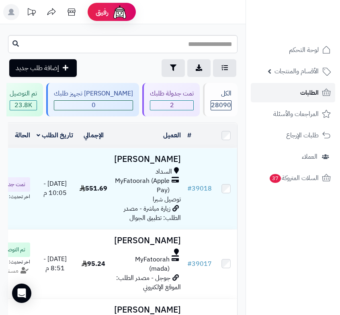
click at [310, 89] on span "الطلبات" at bounding box center [310, 92] width 19 height 11
click at [307, 98] on span "الطلبات" at bounding box center [310, 92] width 19 height 11
click at [309, 96] on span "الطلبات" at bounding box center [310, 92] width 19 height 11
click at [315, 94] on span "الطلبات" at bounding box center [310, 92] width 19 height 11
click at [309, 98] on link "الطلبات" at bounding box center [293, 92] width 84 height 19
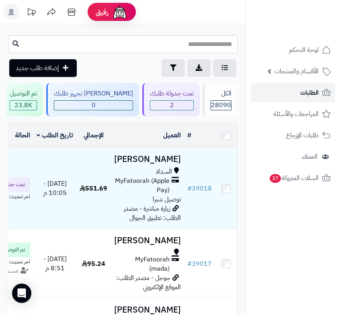
click at [303, 96] on span "الطلبات" at bounding box center [310, 92] width 19 height 11
click at [310, 89] on span "الطلبات" at bounding box center [310, 92] width 19 height 11
click at [309, 89] on span "الطلبات" at bounding box center [310, 92] width 19 height 11
click at [305, 94] on span "الطلبات" at bounding box center [310, 92] width 19 height 11
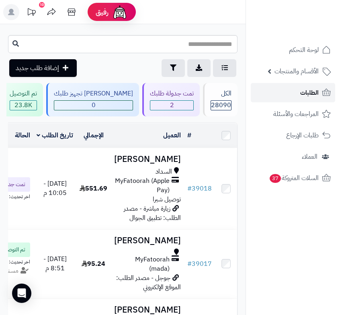
click at [307, 94] on span "الطلبات" at bounding box center [310, 92] width 19 height 11
click at [305, 93] on span "الطلبات" at bounding box center [310, 92] width 19 height 11
click at [285, 97] on link "الطلبات" at bounding box center [293, 92] width 84 height 19
click at [302, 98] on link "الطلبات" at bounding box center [293, 92] width 84 height 19
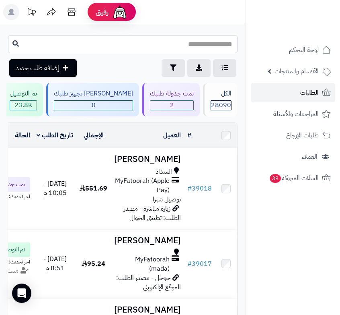
click at [299, 96] on link "الطلبات" at bounding box center [293, 92] width 84 height 19
click at [312, 93] on span "الطلبات" at bounding box center [310, 92] width 19 height 11
click at [302, 91] on span "الطلبات" at bounding box center [310, 92] width 19 height 11
click at [288, 93] on link "الطلبات" at bounding box center [293, 92] width 84 height 19
click at [304, 91] on span "الطلبات" at bounding box center [310, 92] width 19 height 11
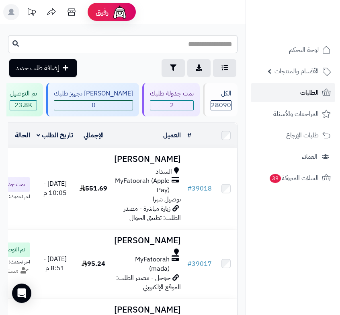
click at [304, 91] on span "الطلبات" at bounding box center [310, 92] width 19 height 11
click at [294, 89] on link "الطلبات" at bounding box center [293, 92] width 84 height 19
click at [318, 88] on span "الطلبات" at bounding box center [310, 92] width 19 height 11
click at [311, 95] on span "الطلبات" at bounding box center [310, 92] width 19 height 11
click at [304, 91] on span "الطلبات" at bounding box center [310, 92] width 19 height 11
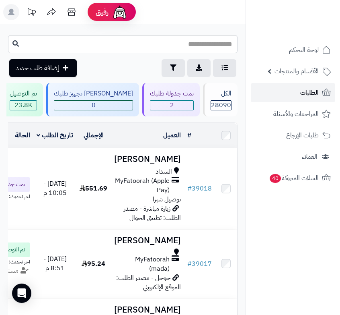
click at [298, 92] on link "الطلبات" at bounding box center [293, 92] width 84 height 19
click at [292, 92] on link "الطلبات" at bounding box center [293, 92] width 84 height 19
click at [317, 96] on span "الطلبات" at bounding box center [310, 92] width 19 height 11
click at [311, 95] on span "الطلبات" at bounding box center [310, 92] width 19 height 11
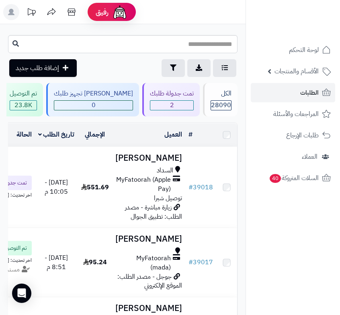
click at [10, 9] on rect at bounding box center [11, 12] width 16 height 16
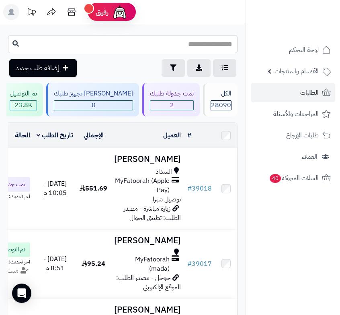
scroll to position [0, -204]
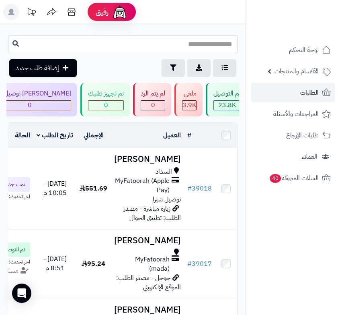
click at [8, 16] on rect at bounding box center [11, 12] width 16 height 16
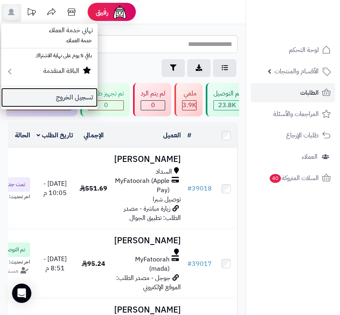
click at [77, 96] on link "تسجيل الخروج" at bounding box center [49, 97] width 97 height 19
